Goal: Participate in discussion: Engage in conversation with other users on a specific topic

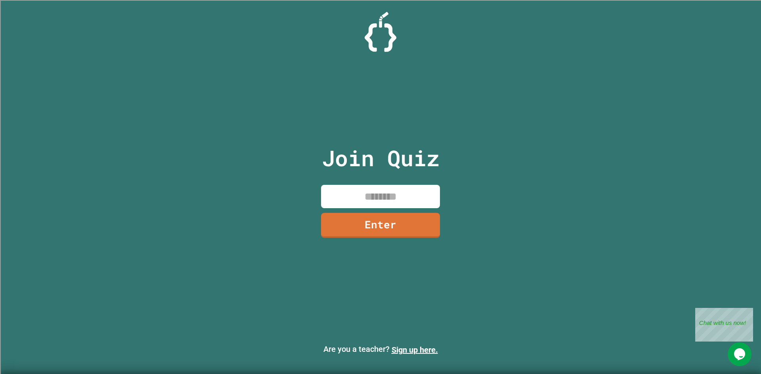
click at [398, 201] on input at bounding box center [380, 196] width 119 height 23
type input "********"
click at [362, 220] on link "Enter" at bounding box center [380, 225] width 117 height 26
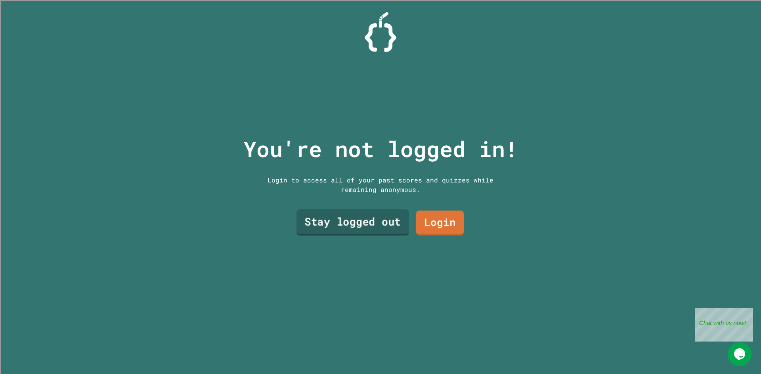
click at [323, 213] on link "Stay logged out" at bounding box center [352, 223] width 113 height 26
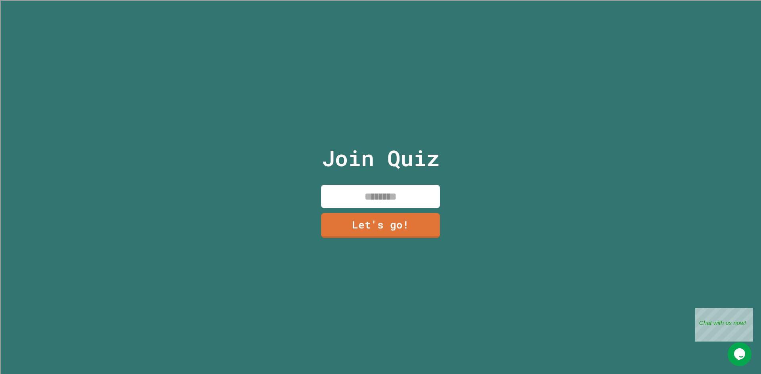
click at [335, 200] on input at bounding box center [380, 196] width 119 height 23
type input "********"
click at [409, 224] on link "Let's go!" at bounding box center [379, 225] width 115 height 26
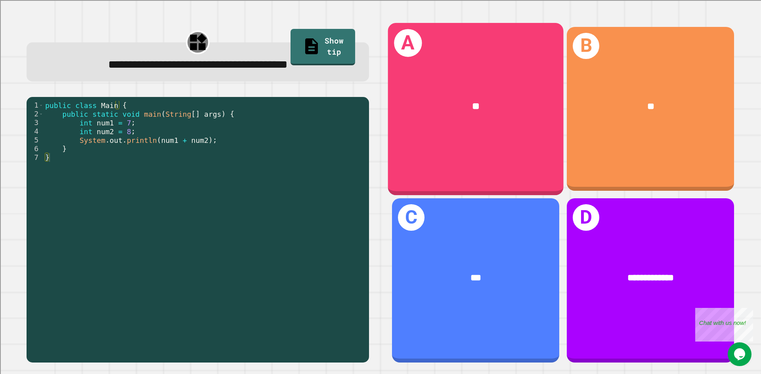
click at [505, 125] on div "**" at bounding box center [475, 106] width 175 height 53
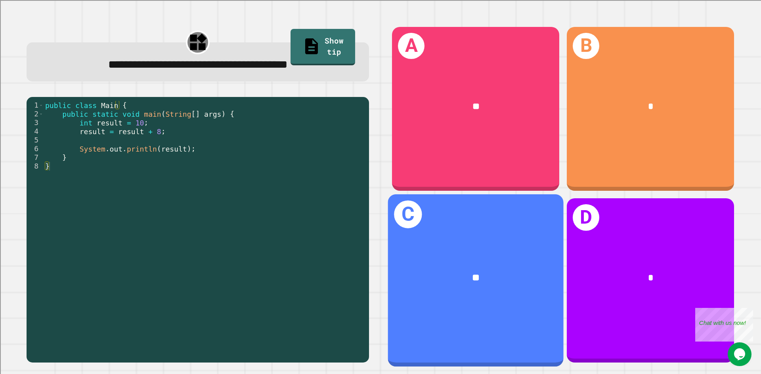
click at [460, 238] on div "C **" at bounding box center [475, 281] width 175 height 172
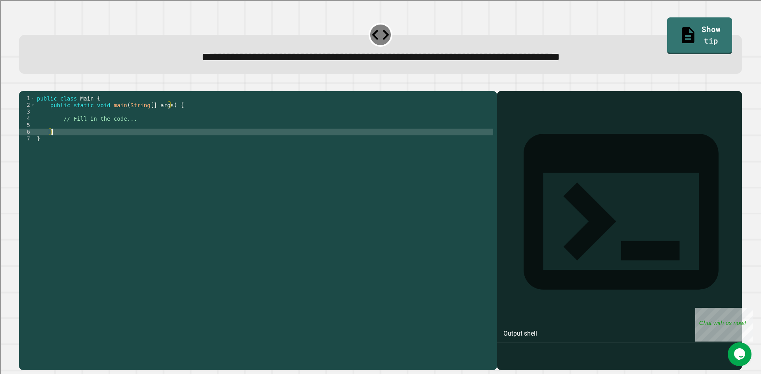
click at [331, 145] on div "public class Main { public static void main ( String [ ] args ) { // Fill in th…" at bounding box center [264, 223] width 458 height 256
click at [326, 142] on div "public class Main { public static void main ( String [ ] args ) { // Fill in th…" at bounding box center [264, 223] width 458 height 256
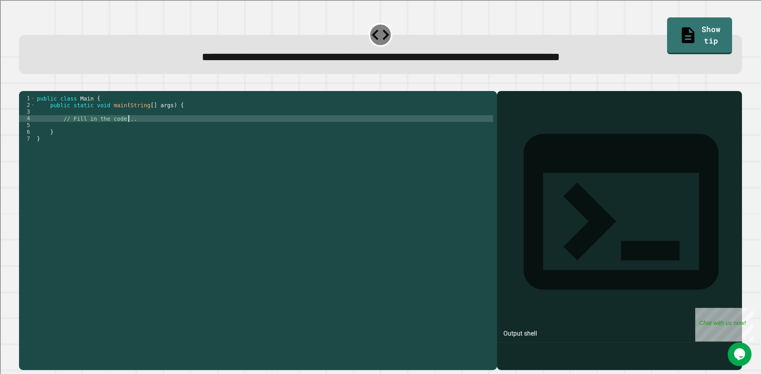
click at [309, 132] on div "public class Main { public static void main ( String [ ] args ) { // Fill in th…" at bounding box center [264, 223] width 458 height 256
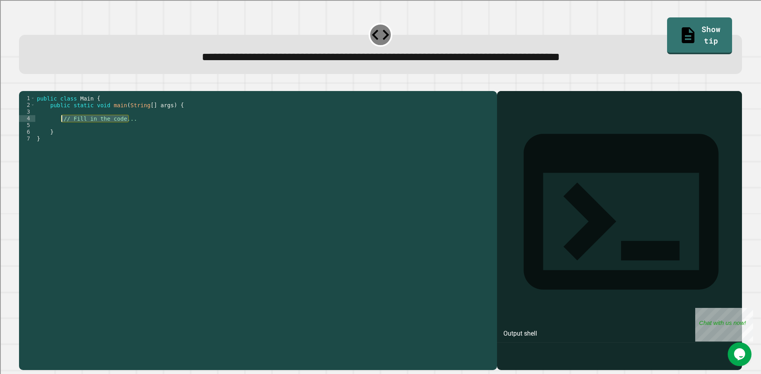
drag, startPoint x: 286, startPoint y: 132, endPoint x: 62, endPoint y: 130, distance: 224.6
click at [62, 130] on div "public class Main { public static void main ( String [ ] args ) { // Fill in th…" at bounding box center [264, 223] width 458 height 256
click at [648, 28] on div "**********" at bounding box center [380, 46] width 730 height 63
click at [679, 31] on icon at bounding box center [688, 34] width 19 height 20
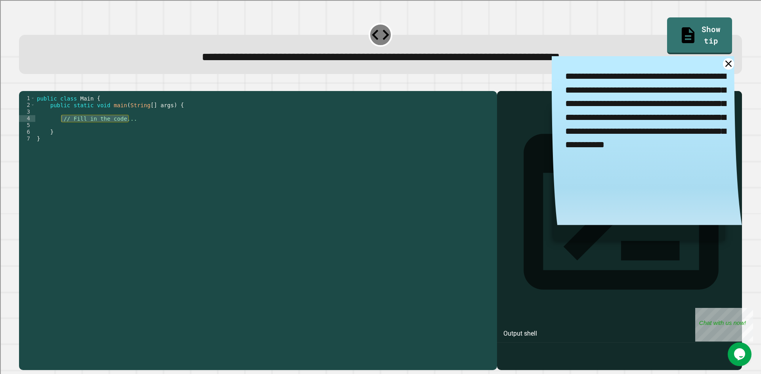
click at [121, 135] on div "public class Main { public static void main ( String [ ] args ) { // Fill in th…" at bounding box center [264, 223] width 458 height 256
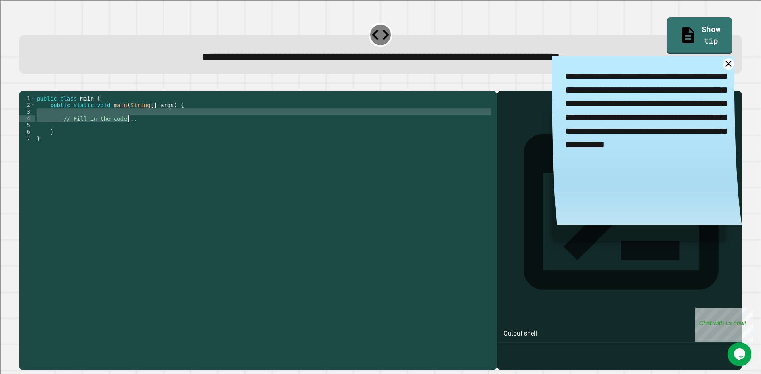
drag, startPoint x: 142, startPoint y: 126, endPoint x: 133, endPoint y: 128, distance: 8.9
click at [133, 128] on div "public class Main { public static void main ( String [ ] args ) { // Fill in th…" at bounding box center [264, 223] width 458 height 256
click at [145, 129] on div "public class Main { public static void main ( String [ ] args ) { // Fill in th…" at bounding box center [264, 216] width 458 height 242
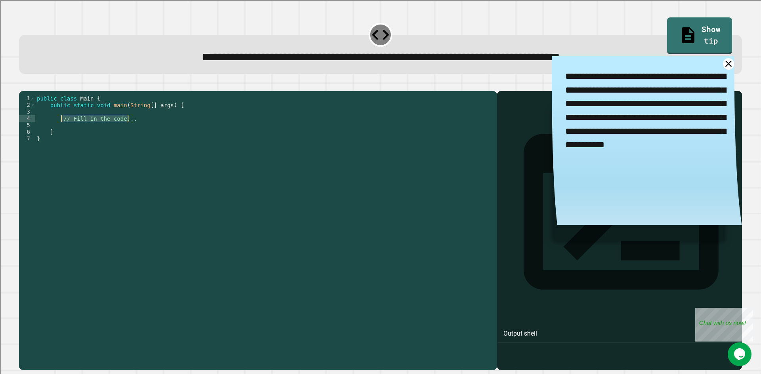
drag, startPoint x: 151, startPoint y: 130, endPoint x: 62, endPoint y: 130, distance: 89.1
click at [62, 130] on div "public class Main { public static void main ( String [ ] args ) { // Fill in th…" at bounding box center [264, 223] width 458 height 256
type textarea "**********"
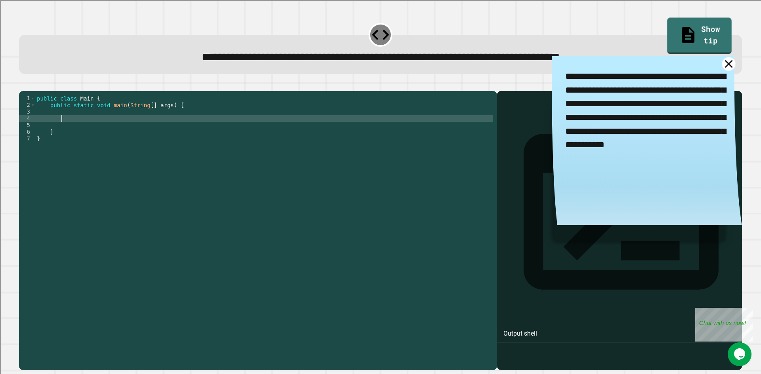
click at [721, 63] on icon at bounding box center [727, 63] width 13 height 13
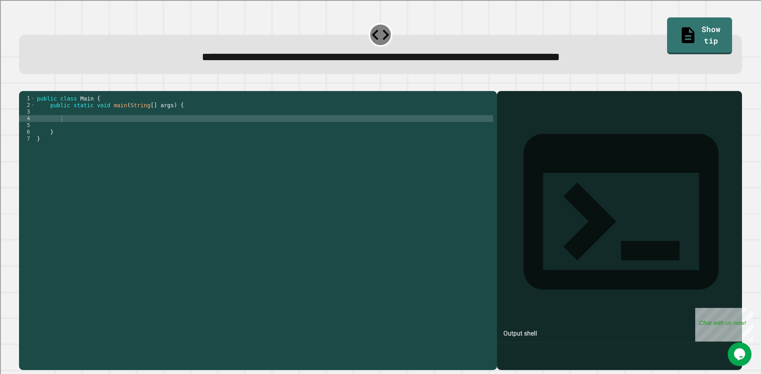
click at [252, 132] on div "public class Main { public static void main ( String [ ] args ) { } }" at bounding box center [264, 223] width 458 height 256
type textarea "*"
click at [118, 133] on div "public class Main { public static void main ( String [ ] args ) { System . out …" at bounding box center [264, 223] width 458 height 256
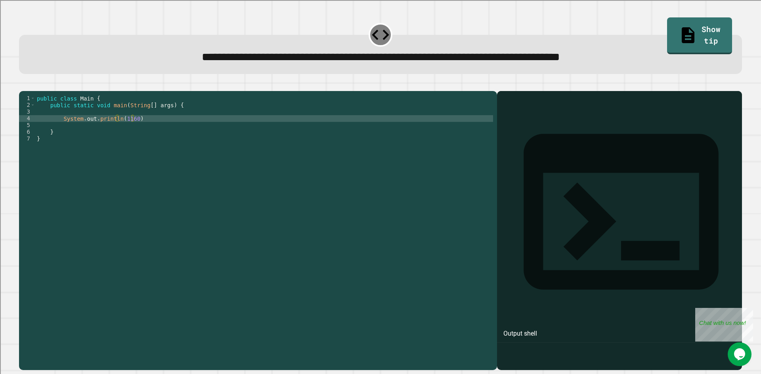
click at [23, 85] on icon "button" at bounding box center [23, 85] width 0 height 0
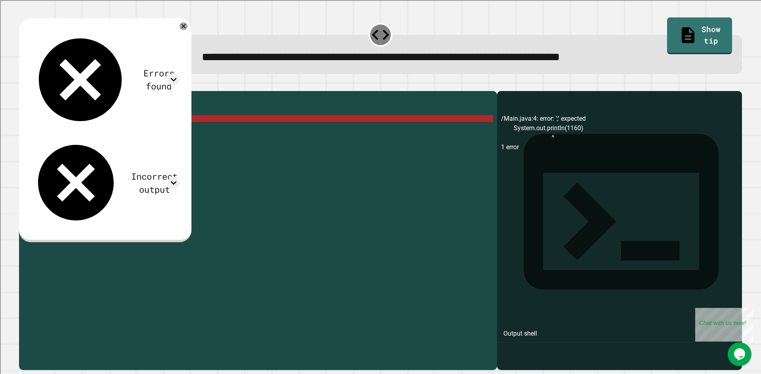
click at [143, 133] on div "public class Main { public static void main ( String [ ] args ) { System . out …" at bounding box center [264, 223] width 458 height 256
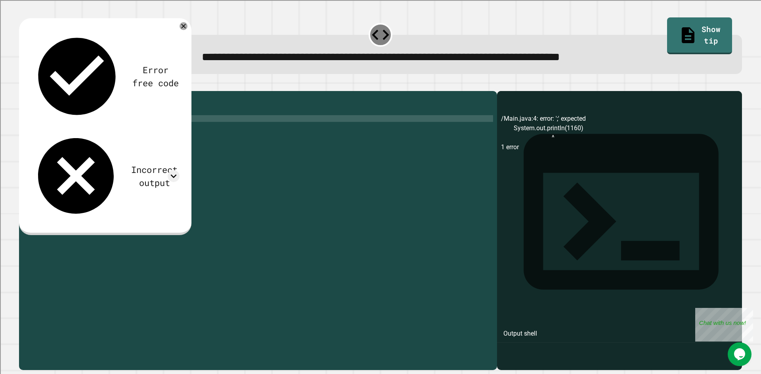
type textarea "**********"
click at [31, 91] on icon "button" at bounding box center [28, 90] width 4 height 6
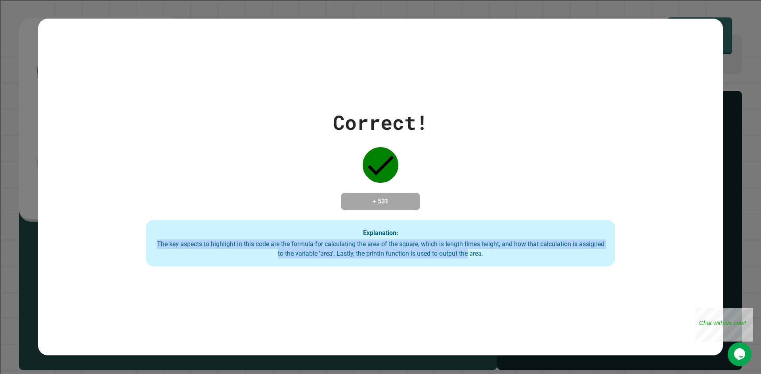
drag, startPoint x: 448, startPoint y: 189, endPoint x: 594, endPoint y: 277, distance: 170.4
click at [495, 280] on div "Correct! + 531 Explanation: The key aspects to highlight in this code are the f…" at bounding box center [380, 187] width 685 height 337
click at [610, 274] on div "Correct! + 531 Explanation: The key aspects to highlight in this code are the f…" at bounding box center [380, 187] width 685 height 337
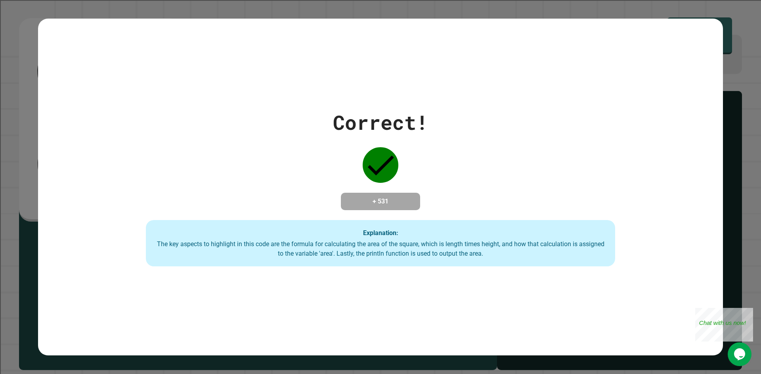
click at [513, 245] on div "The key aspects to highlight in this code are the formula for calculating the a…" at bounding box center [380, 249] width 453 height 19
drag, startPoint x: 513, startPoint y: 245, endPoint x: 490, endPoint y: 235, distance: 25.2
click at [497, 238] on div "Explanation: The key aspects to highlight in this code are the formula for calc…" at bounding box center [380, 243] width 469 height 47
click at [490, 235] on div "Explanation: The key aspects to highlight in this code are the formula for calc…" at bounding box center [380, 243] width 469 height 47
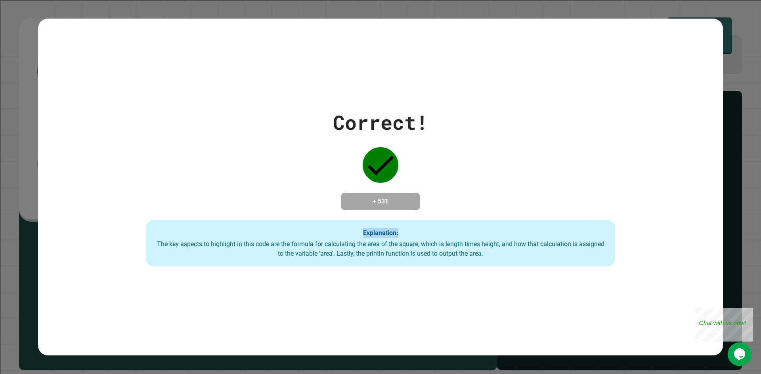
click at [490, 235] on div "Explanation: The key aspects to highlight in this code are the formula for calc…" at bounding box center [380, 243] width 469 height 47
click at [383, 193] on div "+ 531" at bounding box center [380, 201] width 79 height 17
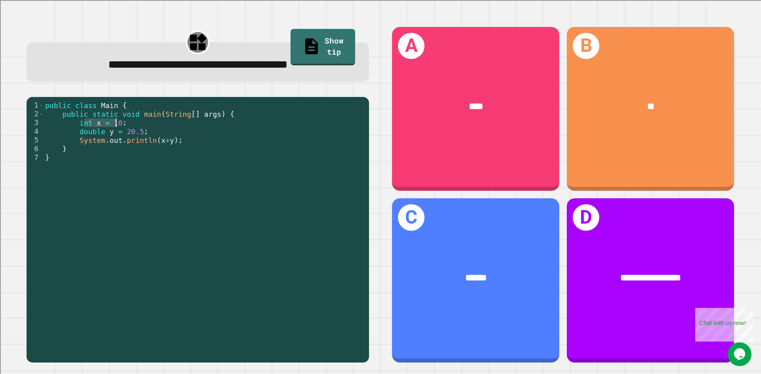
drag, startPoint x: 85, startPoint y: 124, endPoint x: 116, endPoint y: 124, distance: 30.9
click at [116, 124] on div "public class Main { public static void main ( String [ ] args ) { int x = 10 ; …" at bounding box center [204, 227] width 321 height 253
click at [116, 124] on div "public class Main { public static void main ( String [ ] args ) { int x = 10 ; …" at bounding box center [204, 218] width 321 height 235
drag, startPoint x: 161, startPoint y: 132, endPoint x: 83, endPoint y: 130, distance: 78.0
click at [83, 130] on div "public class Main { public static void main ( String [ ] args ) { int x = 10 ; …" at bounding box center [204, 227] width 321 height 253
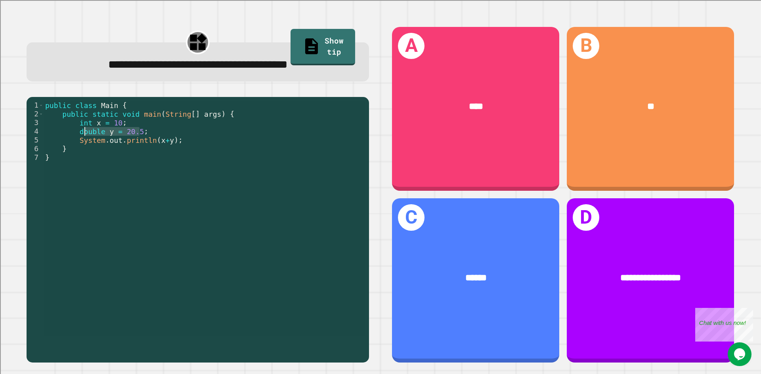
click at [83, 130] on div "public class Main { public static void main ( String [ ] args ) { int x = 10 ; …" at bounding box center [204, 218] width 321 height 235
drag, startPoint x: 210, startPoint y: 139, endPoint x: 139, endPoint y: 137, distance: 70.9
click at [151, 137] on div "public class Main { public static void main ( String [ ] args ) { int x = 10 ; …" at bounding box center [204, 227] width 321 height 253
click at [139, 137] on div "public class Main { public static void main ( String [ ] args ) { int x = 10 ; …" at bounding box center [204, 218] width 321 height 235
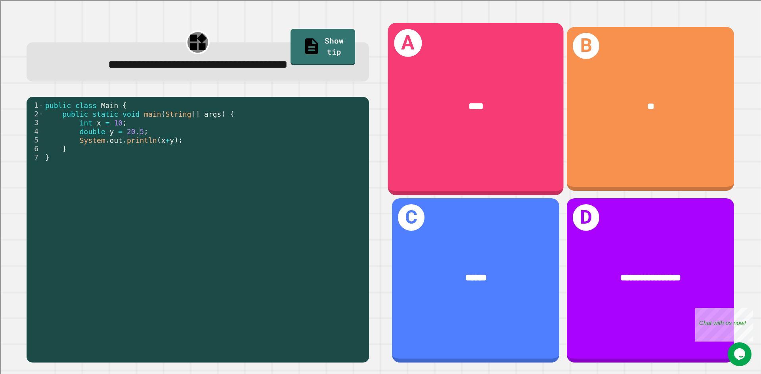
click at [471, 158] on div "A ****" at bounding box center [475, 109] width 175 height 172
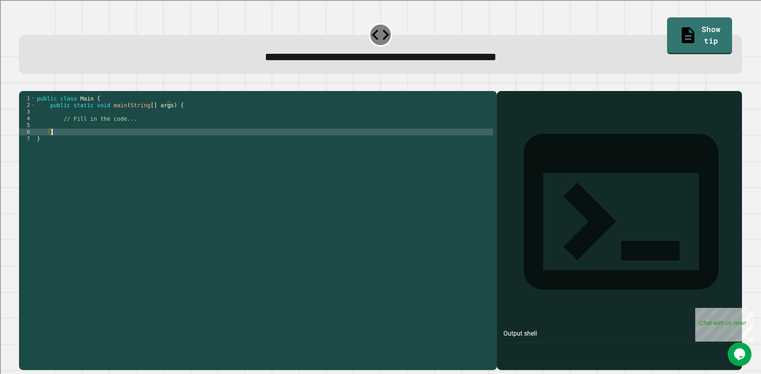
drag, startPoint x: 177, startPoint y: 141, endPoint x: 170, endPoint y: 137, distance: 8.9
click at [171, 141] on div "public class Main { public static void main ( String [ ] args ) { // Fill in th…" at bounding box center [264, 223] width 458 height 256
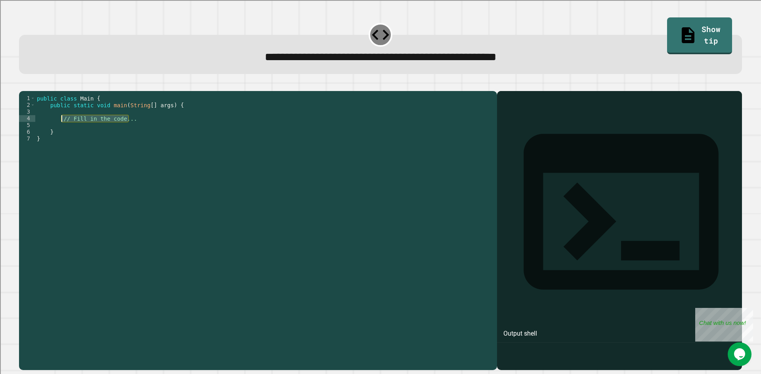
click at [61, 130] on div "1 2 3 4 5 6 7 public class Main { public static void main ( String [ ] args ) {…" at bounding box center [256, 216] width 474 height 242
drag, startPoint x: 61, startPoint y: 129, endPoint x: 250, endPoint y: 141, distance: 189.7
click at [250, 141] on div "public class Main { public static void main ( String [ ] args ) { // Fill in th…" at bounding box center [264, 223] width 458 height 256
drag, startPoint x: 130, startPoint y: 132, endPoint x: 60, endPoint y: 129, distance: 69.8
click at [60, 129] on div "public class Main { public static void main ( String [ ] args ) { // Fill in th…" at bounding box center [264, 223] width 458 height 256
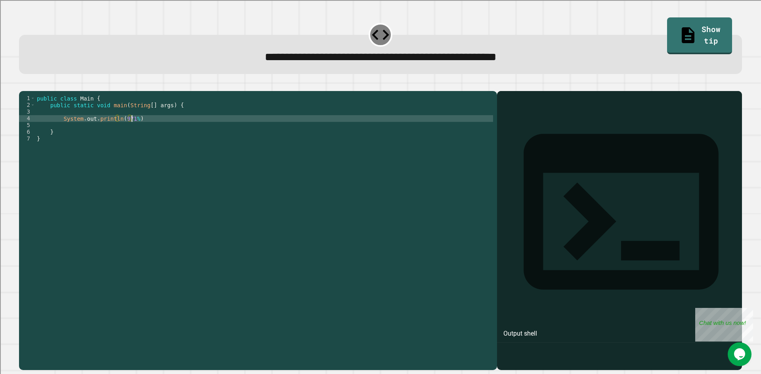
scroll to position [0, 6]
type textarea "**********"
click at [23, 85] on icon "button" at bounding box center [23, 85] width 0 height 0
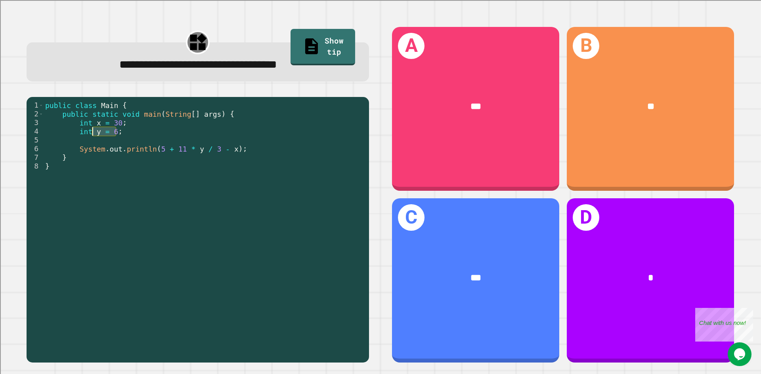
drag, startPoint x: 122, startPoint y: 129, endPoint x: 88, endPoint y: 130, distance: 33.7
click at [90, 130] on div "public class Main { public static void main ( String [ ] args ) { int x = 30 ; …" at bounding box center [204, 227] width 321 height 253
click at [88, 130] on div "public class Main { public static void main ( String [ ] args ) { int x = 30 ; …" at bounding box center [204, 227] width 321 height 253
click at [132, 153] on div "public class Main { public static void main ( String [ ] args ) { int x = 30 ; …" at bounding box center [204, 227] width 321 height 253
click at [196, 153] on div "public class Main { public static void main ( String [ ] args ) { int x = 30 ; …" at bounding box center [204, 227] width 321 height 253
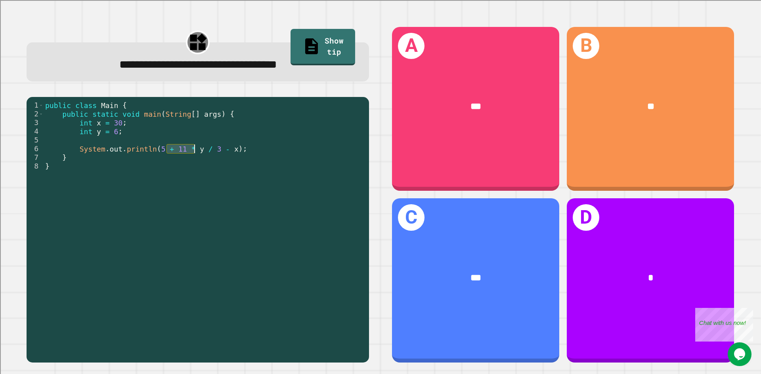
drag, startPoint x: 167, startPoint y: 154, endPoint x: 193, endPoint y: 153, distance: 26.6
click at [193, 153] on div "public class Main { public static void main ( String [ ] args ) { int x = 30 ; …" at bounding box center [204, 227] width 321 height 253
click at [193, 153] on div "public class Main { public static void main ( String [ ] args ) { int x = 30 ; …" at bounding box center [204, 218] width 321 height 235
drag, startPoint x: 191, startPoint y: 156, endPoint x: 169, endPoint y: 156, distance: 21.8
click at [169, 156] on div "public class Main { public static void main ( String [ ] args ) { int x = 30 ; …" at bounding box center [204, 227] width 321 height 253
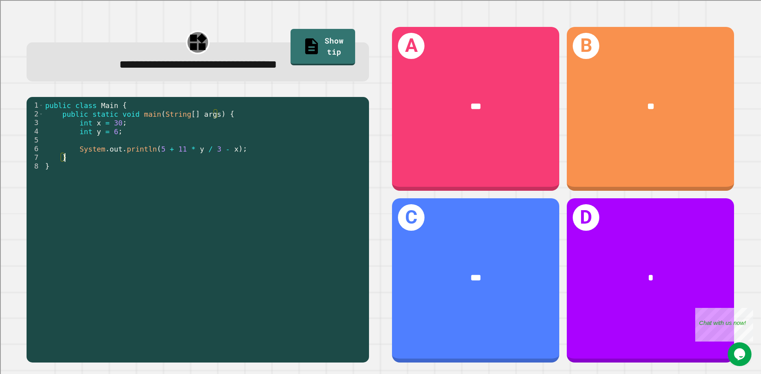
click at [169, 156] on div "public class Main { public static void main ( String [ ] args ) { int x = 30 ; …" at bounding box center [204, 227] width 321 height 253
drag, startPoint x: 203, startPoint y: 150, endPoint x: 164, endPoint y: 153, distance: 38.5
click at [164, 153] on div "public class Main { public static void main ( String [ ] args ) { int x = 30 ; …" at bounding box center [204, 227] width 321 height 253
click at [164, 153] on div "public class Main { public static void main ( String [ ] args ) { int x = 30 ; …" at bounding box center [204, 218] width 321 height 235
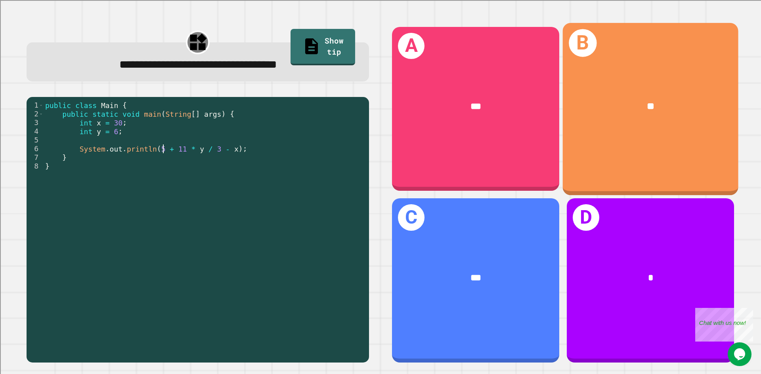
click at [637, 158] on div "B **" at bounding box center [650, 109] width 175 height 172
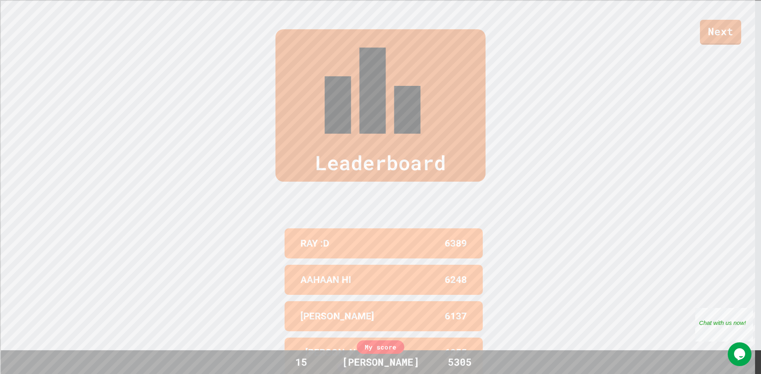
scroll to position [378, 0]
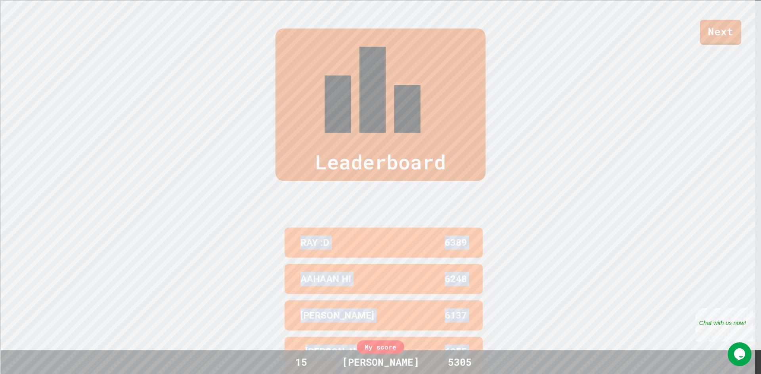
drag, startPoint x: 163, startPoint y: 270, endPoint x: 684, endPoint y: 236, distance: 522.1
click at [684, 236] on div "Leaderboard RAY :D 6389 AAHAAN HI 6248 [PERSON_NAME] 6137 [PERSON_NAME]🌸 6055 […" at bounding box center [380, 225] width 761 height 456
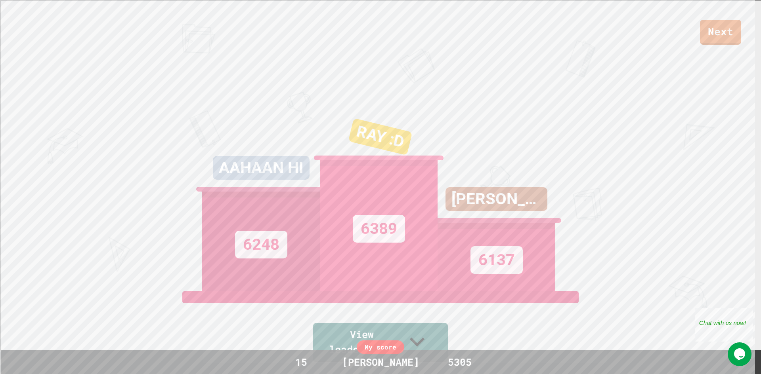
scroll to position [277, 0]
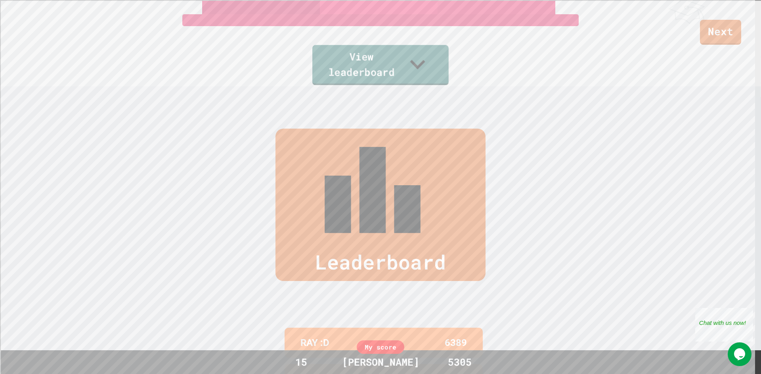
click at [399, 60] on link "View leaderboard" at bounding box center [380, 65] width 136 height 40
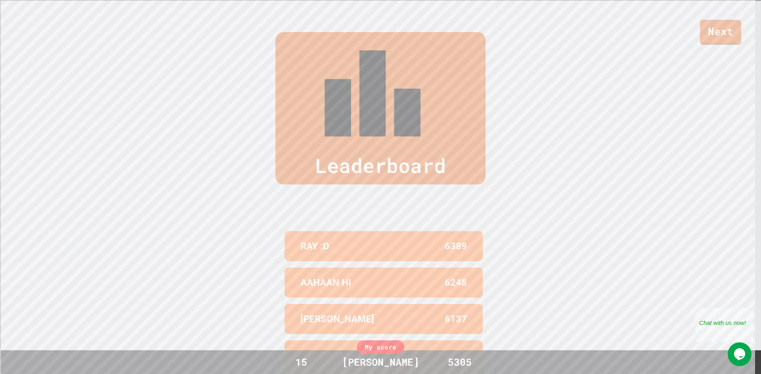
scroll to position [378, 0]
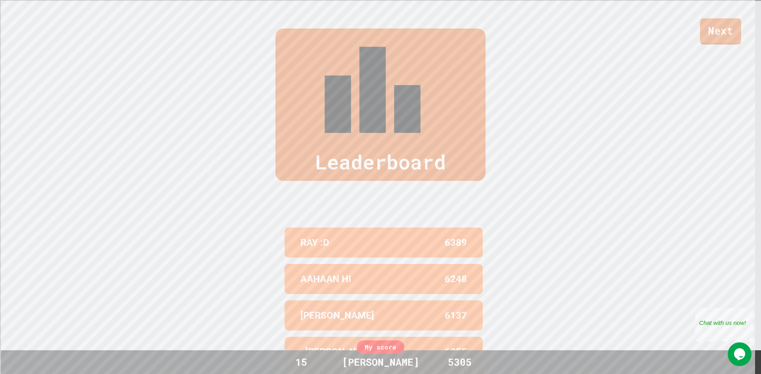
click at [736, 24] on link "Next" at bounding box center [720, 31] width 41 height 26
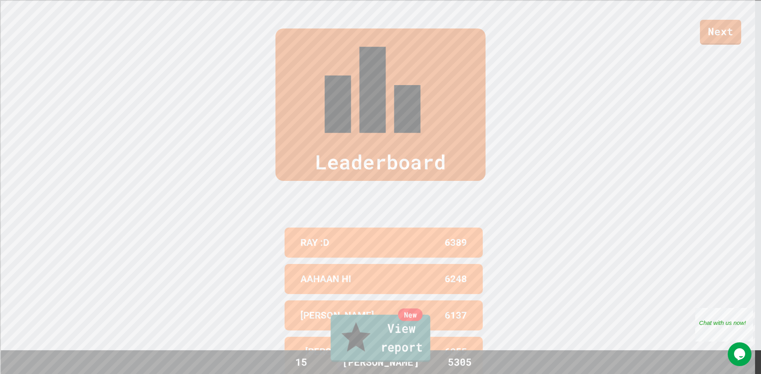
click at [357, 341] on link "New View report" at bounding box center [379, 339] width 99 height 48
drag, startPoint x: 452, startPoint y: 177, endPoint x: 80, endPoint y: 221, distance: 375.4
